Goal: Find specific fact

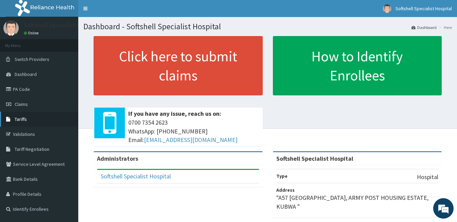
click at [22, 124] on link "Tariffs" at bounding box center [39, 119] width 78 height 15
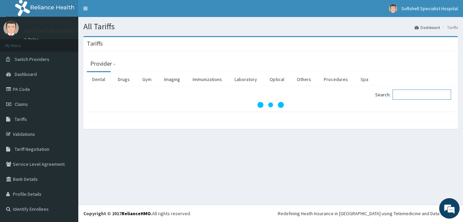
click at [413, 97] on input "Search:" at bounding box center [421, 94] width 58 height 10
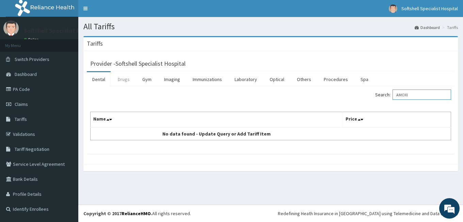
type input "AMOXI"
click at [122, 78] on link "Drugs" at bounding box center [123, 79] width 23 height 14
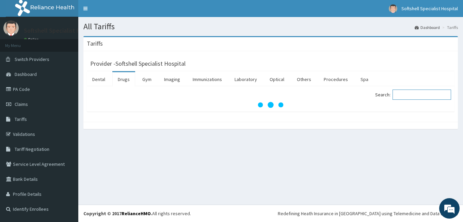
click at [418, 96] on input "Search:" at bounding box center [421, 94] width 58 height 10
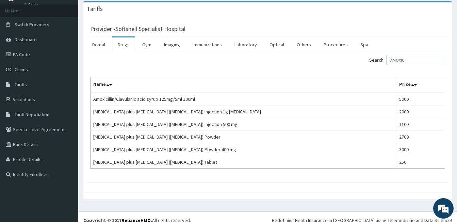
scroll to position [42, 0]
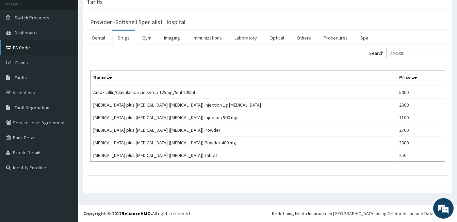
type input "AMOXIC"
click at [27, 45] on link "PA Code" at bounding box center [39, 47] width 78 height 15
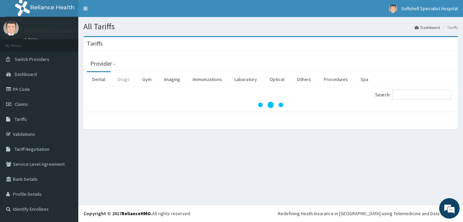
click at [123, 79] on link "Drugs" at bounding box center [123, 79] width 23 height 14
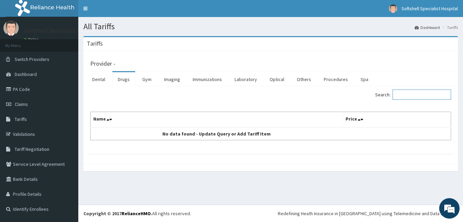
click at [418, 95] on input "Search:" at bounding box center [421, 94] width 58 height 10
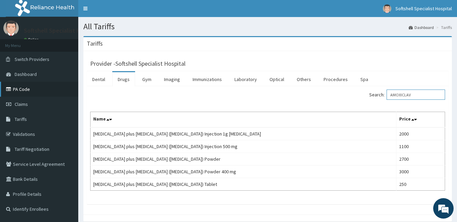
type input "AMOXICLAV"
click at [35, 89] on link "PA Code" at bounding box center [39, 89] width 78 height 15
